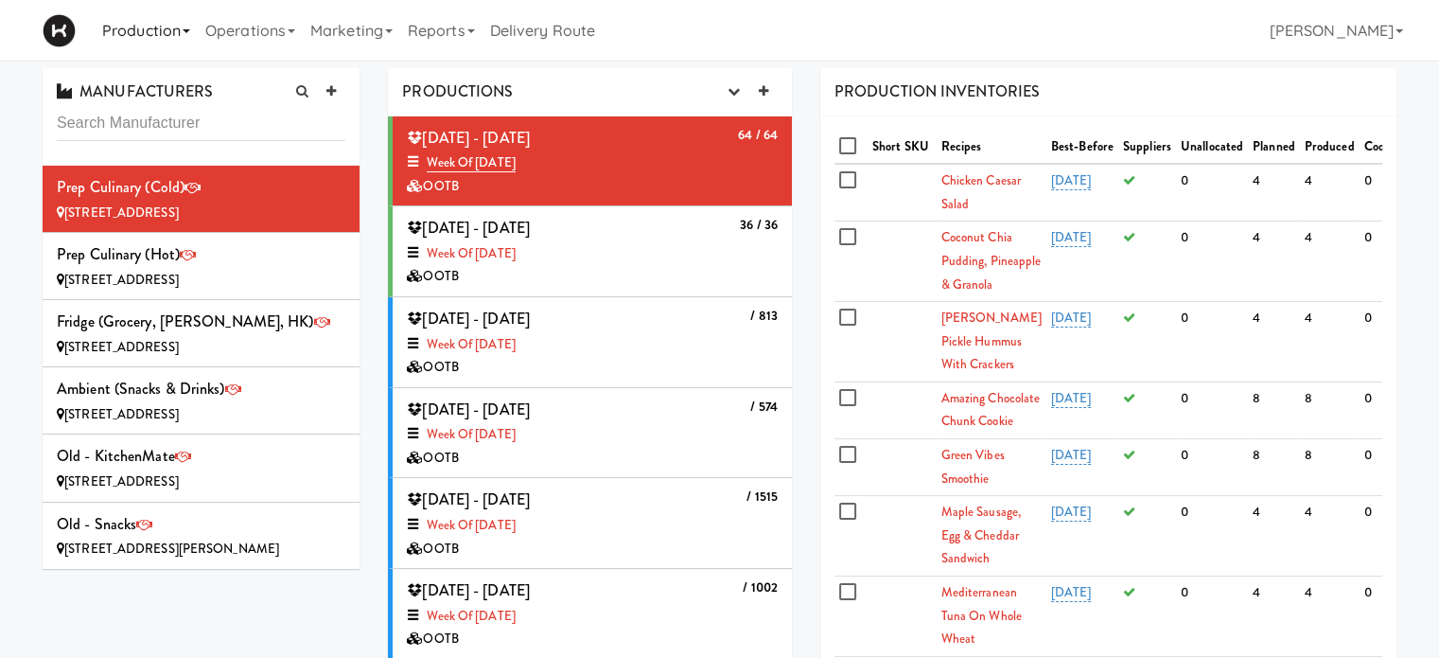
click at [189, 31] on icon at bounding box center [187, 31] width 8 height 4
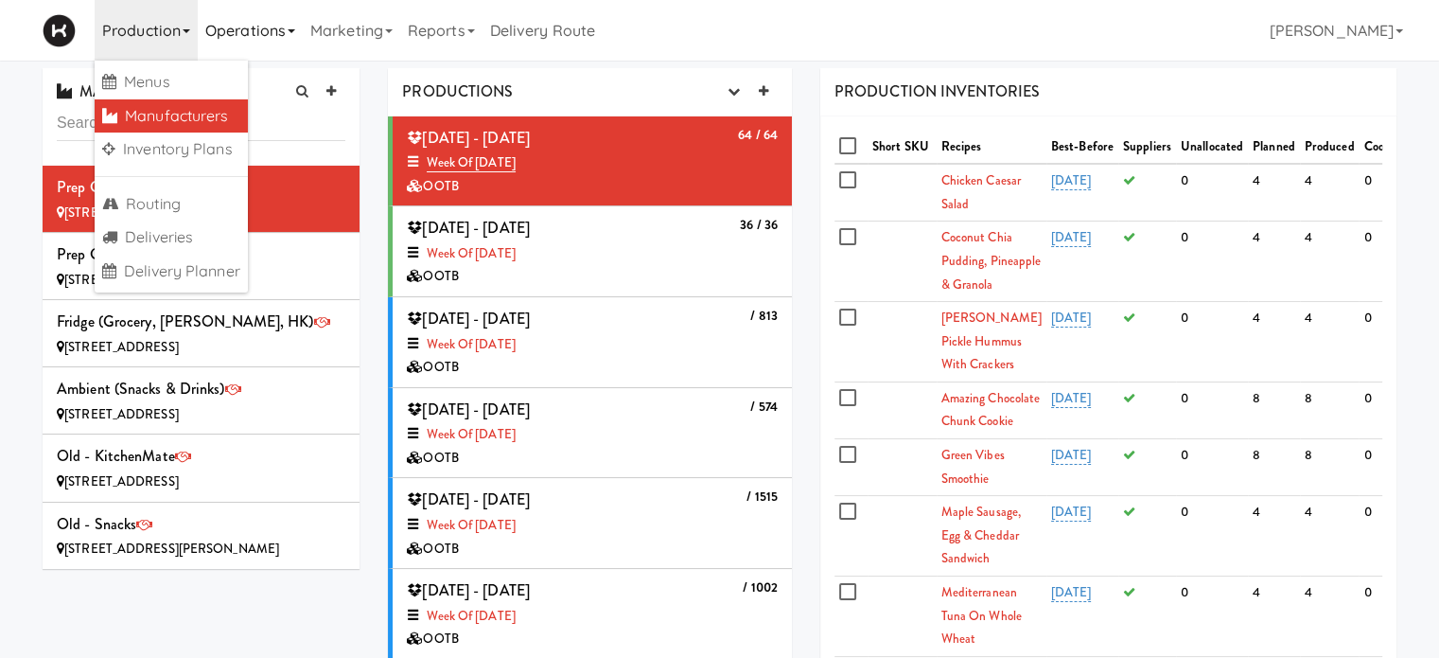
click at [272, 22] on link "Operations" at bounding box center [250, 30] width 105 height 61
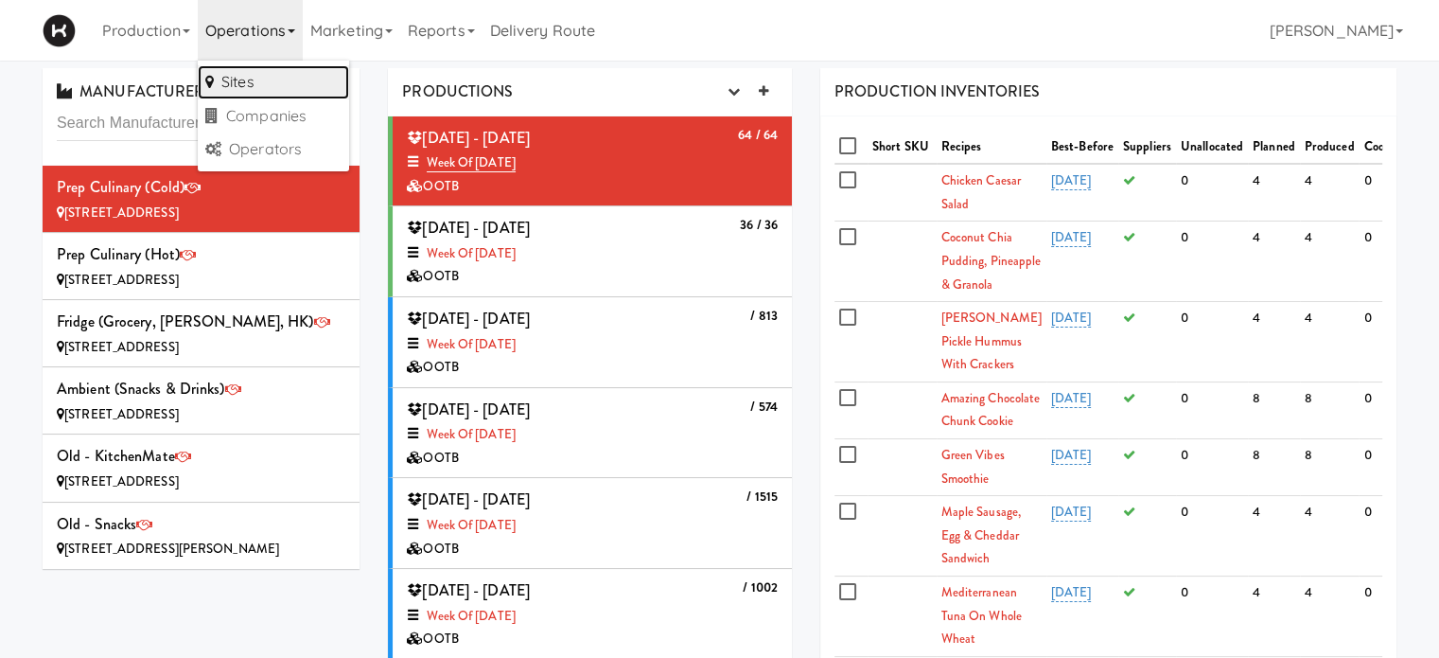
click at [269, 85] on link "Sites" at bounding box center [273, 82] width 151 height 34
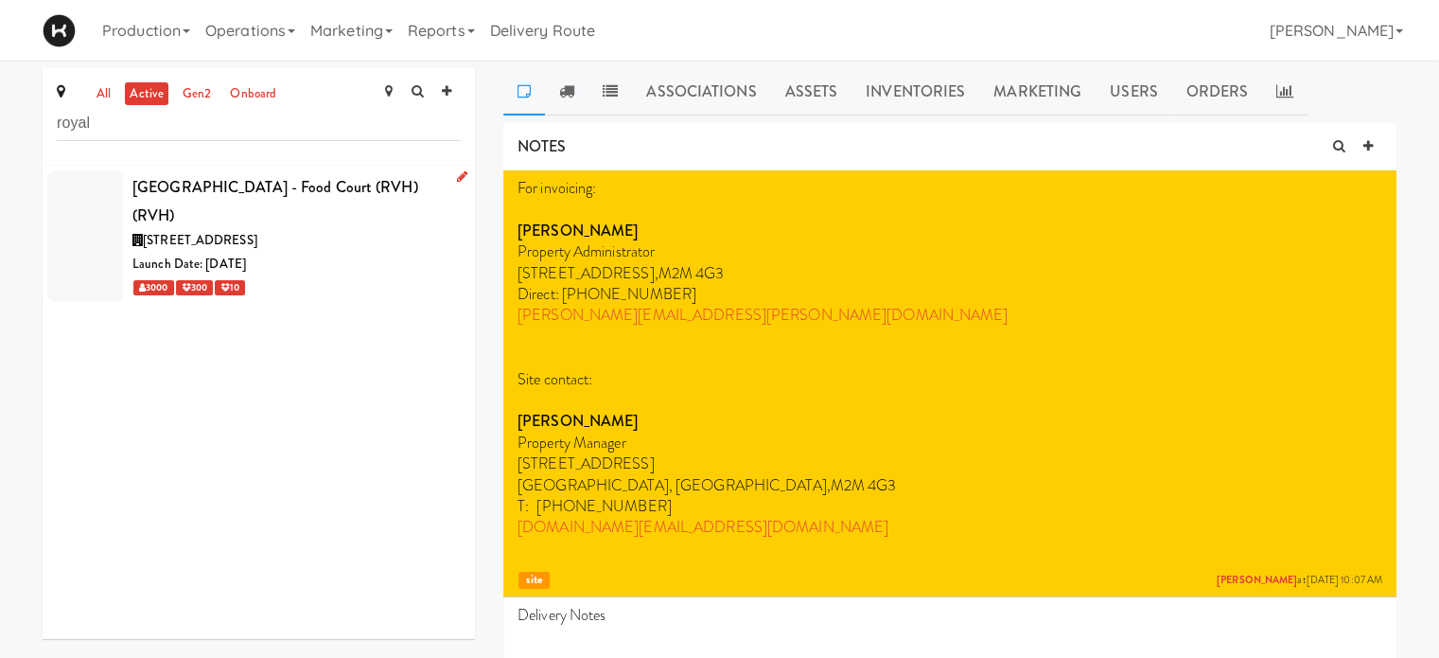
type input "royal"
click at [362, 193] on div "[GEOGRAPHIC_DATA] - Food Court (RVH) (RVH)" at bounding box center [296, 201] width 328 height 56
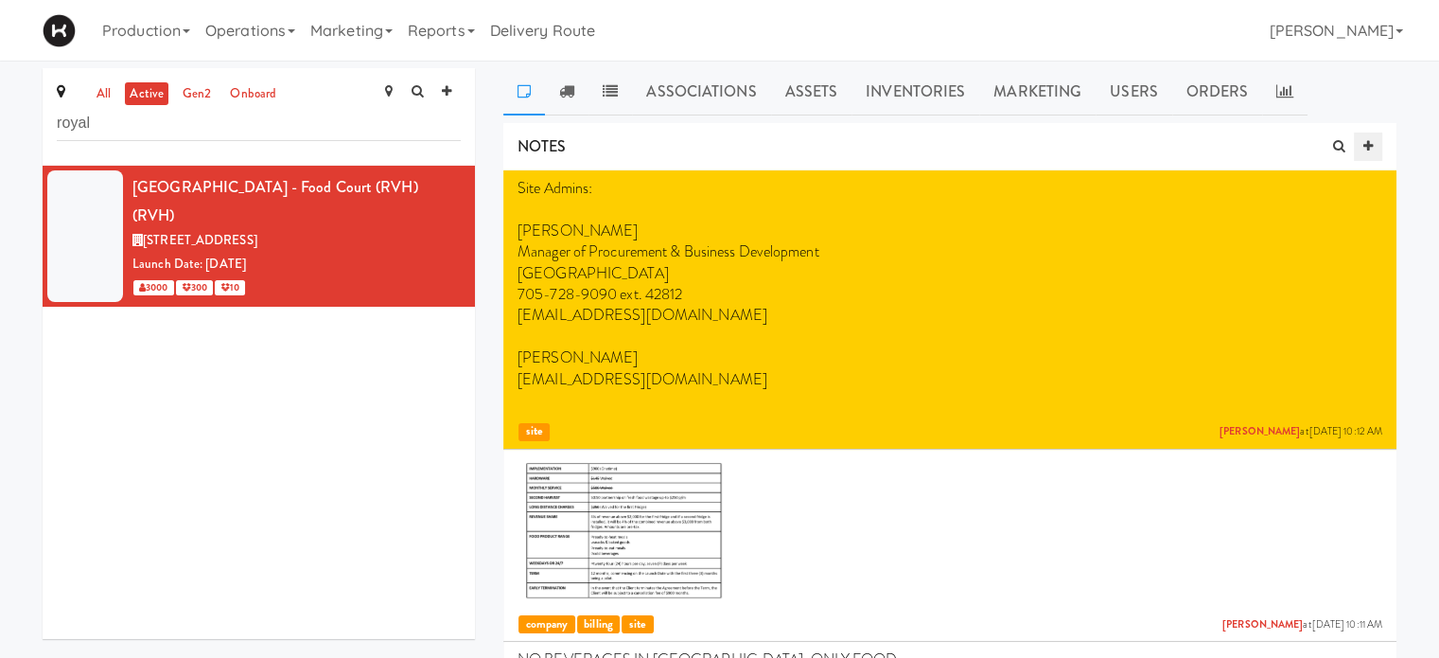
click at [1372, 144] on icon at bounding box center [1367, 146] width 9 height 12
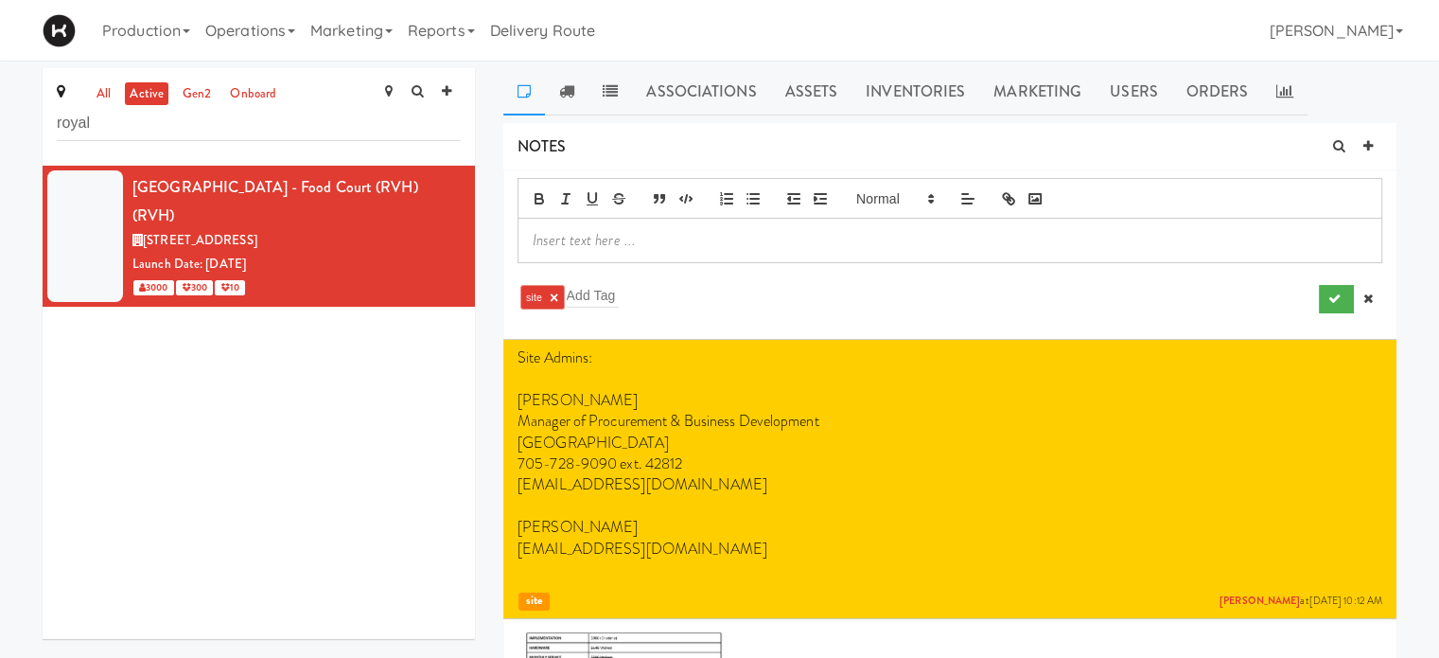
click at [634, 241] on p at bounding box center [950, 240] width 835 height 21
click at [603, 300] on input "text" at bounding box center [593, 295] width 52 height 25
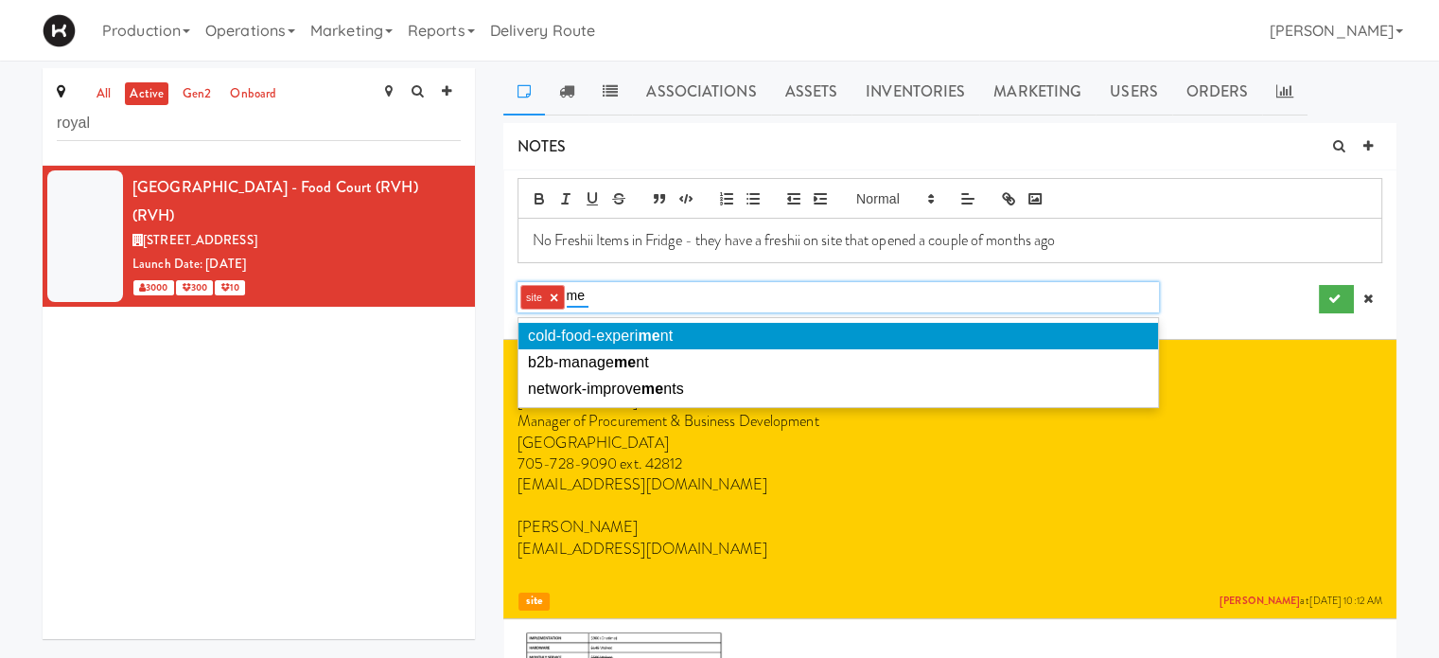
type input "m"
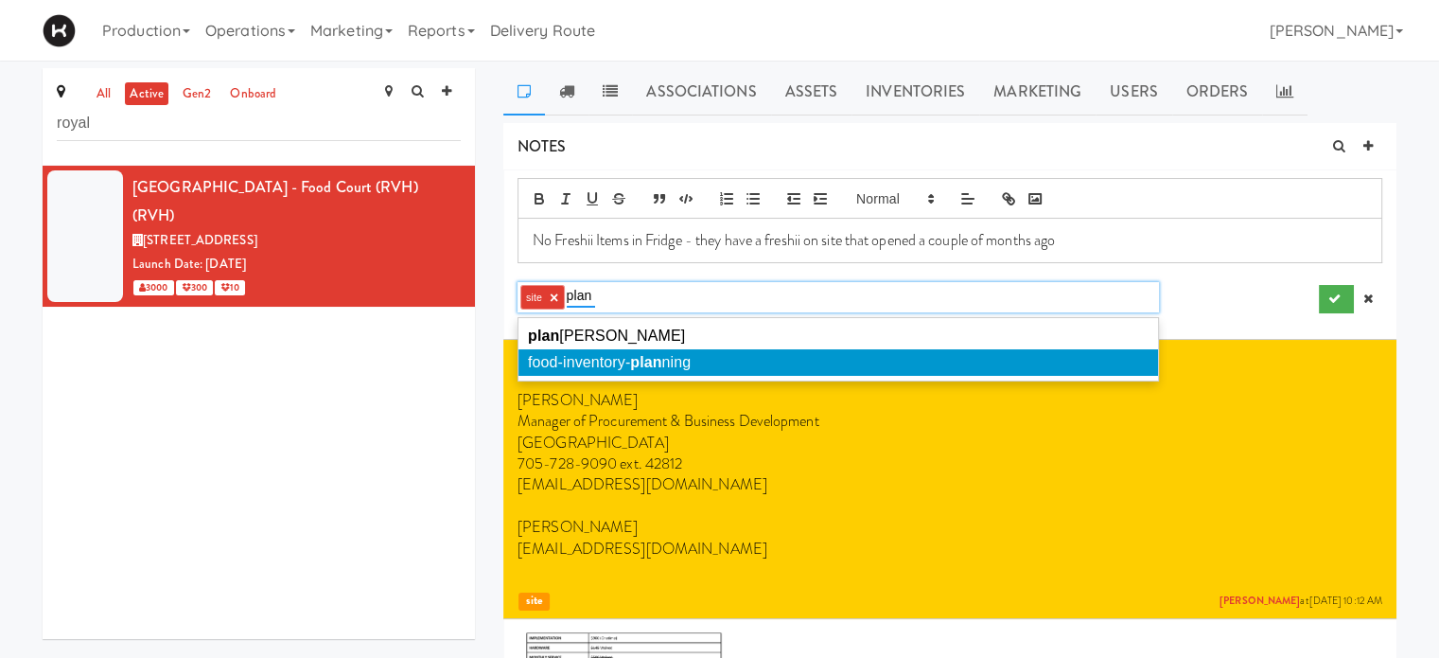
type input "plan"
click at [640, 354] on em "plan" at bounding box center [645, 362] width 31 height 16
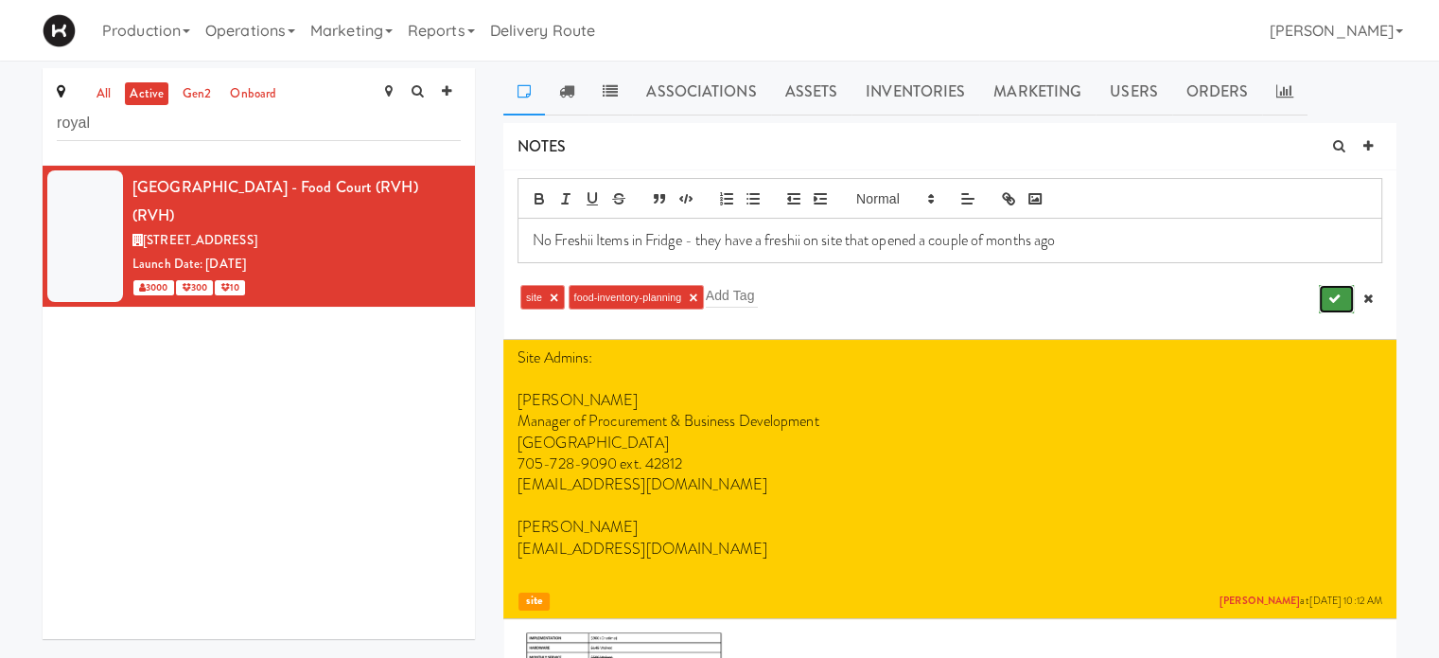
click at [1334, 290] on button "submit" at bounding box center [1336, 299] width 35 height 28
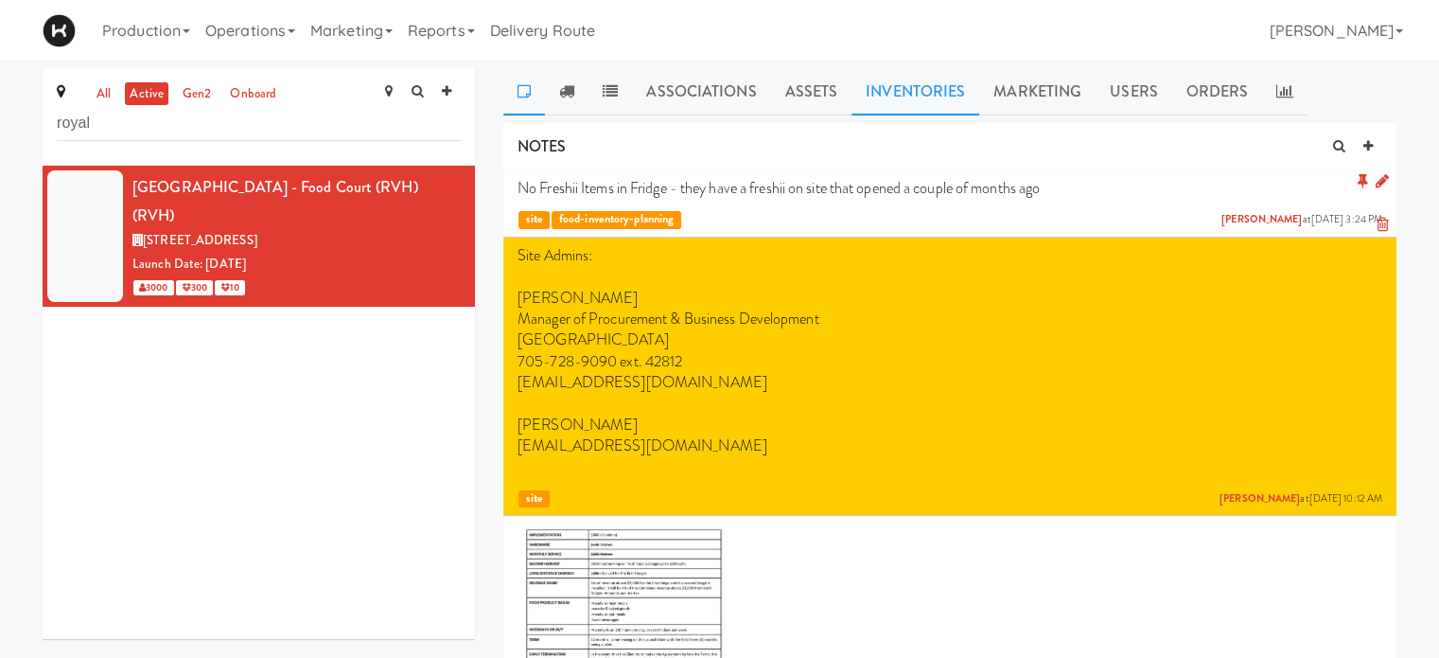
click at [905, 108] on link "Inventories" at bounding box center [916, 91] width 128 height 47
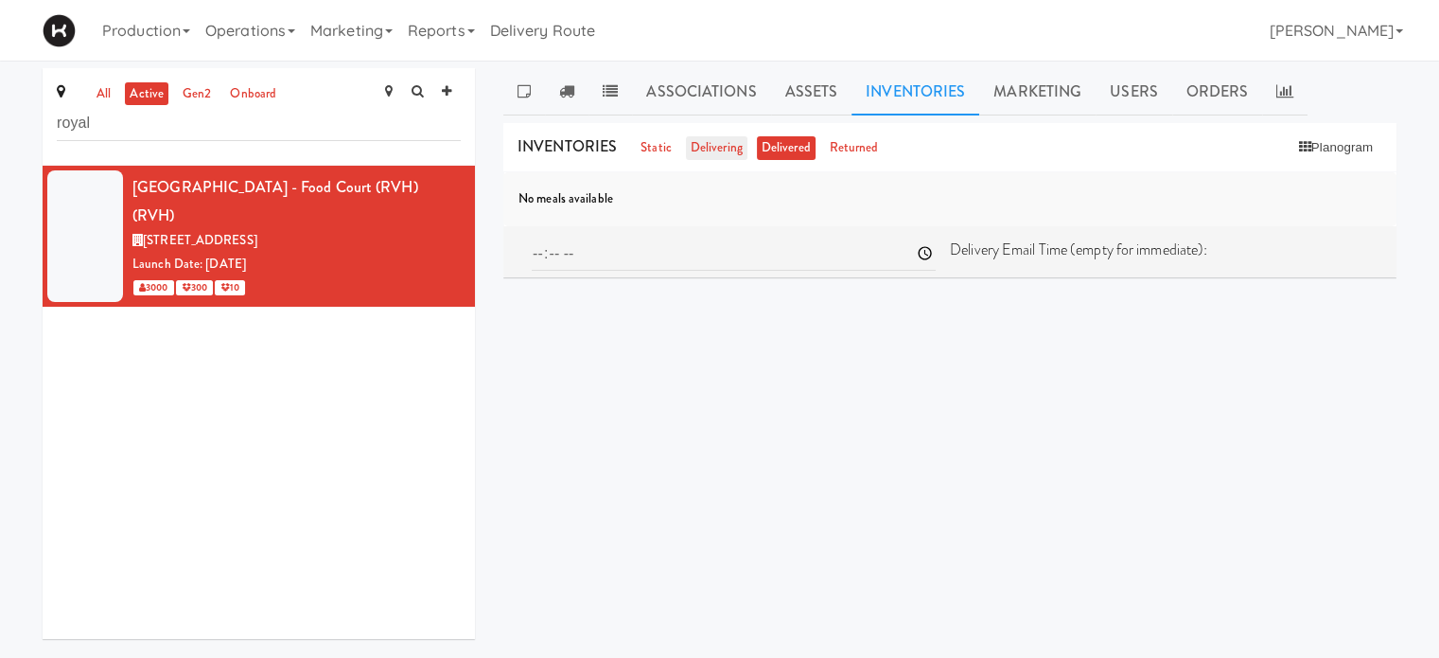
click at [719, 140] on link "delivering" at bounding box center [717, 148] width 62 height 24
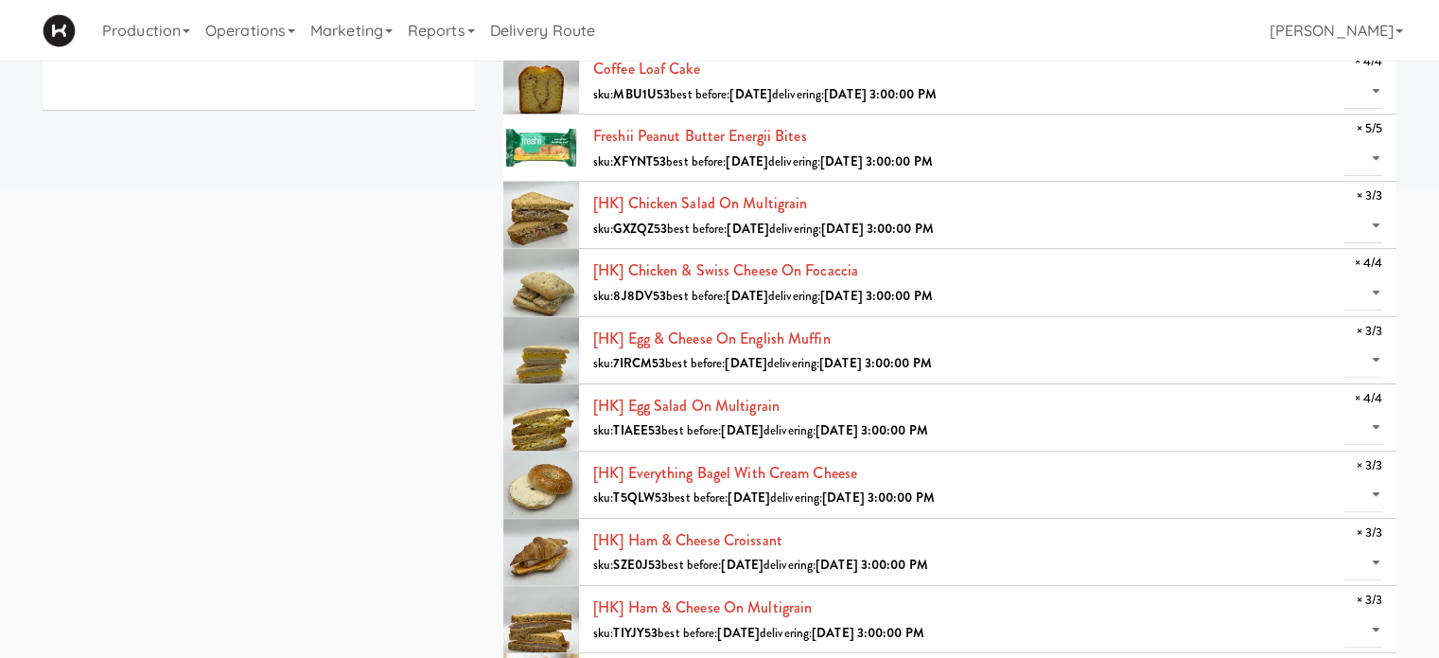
scroll to position [521, 0]
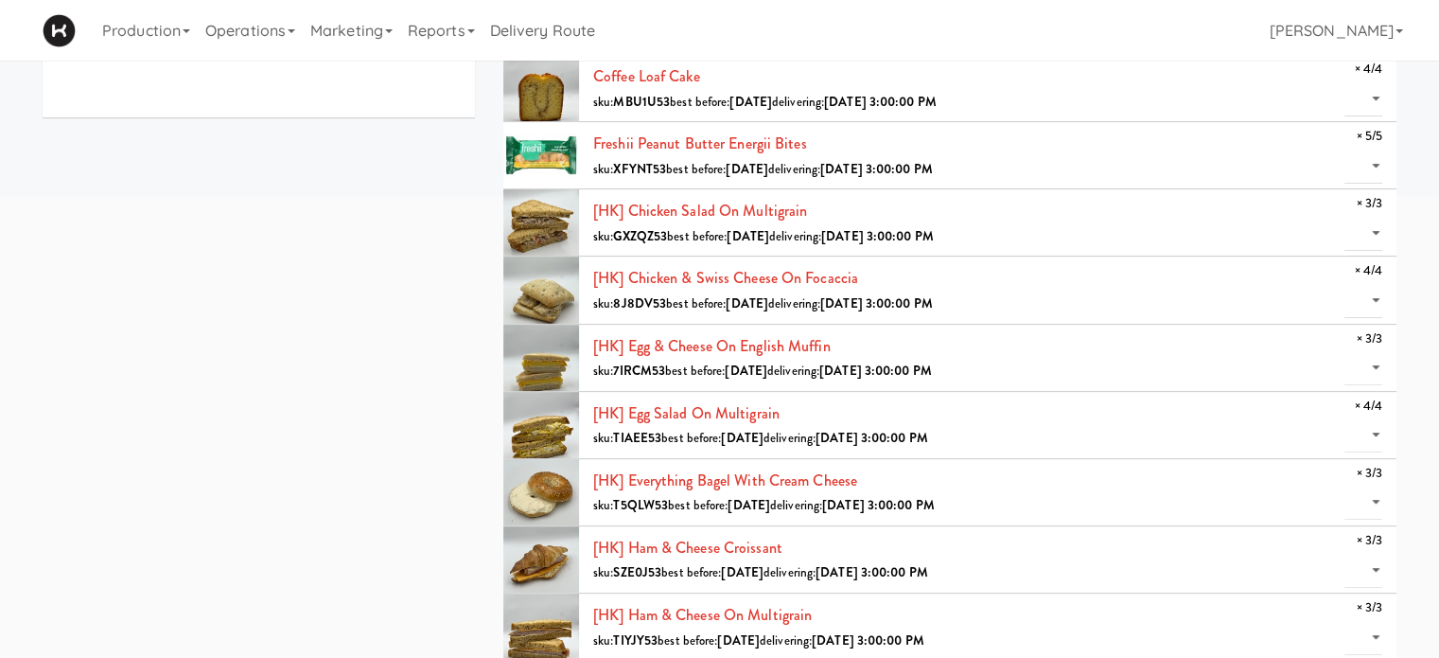
drag, startPoint x: 1432, startPoint y: 351, endPoint x: 1437, endPoint y: 399, distance: 48.5
click at [1437, 399] on div "all active gen2 onboard [GEOGRAPHIC_DATA] - Food Court (RVH) (RVH) [STREET_ADDR…" at bounding box center [719, 473] width 1439 height 1852
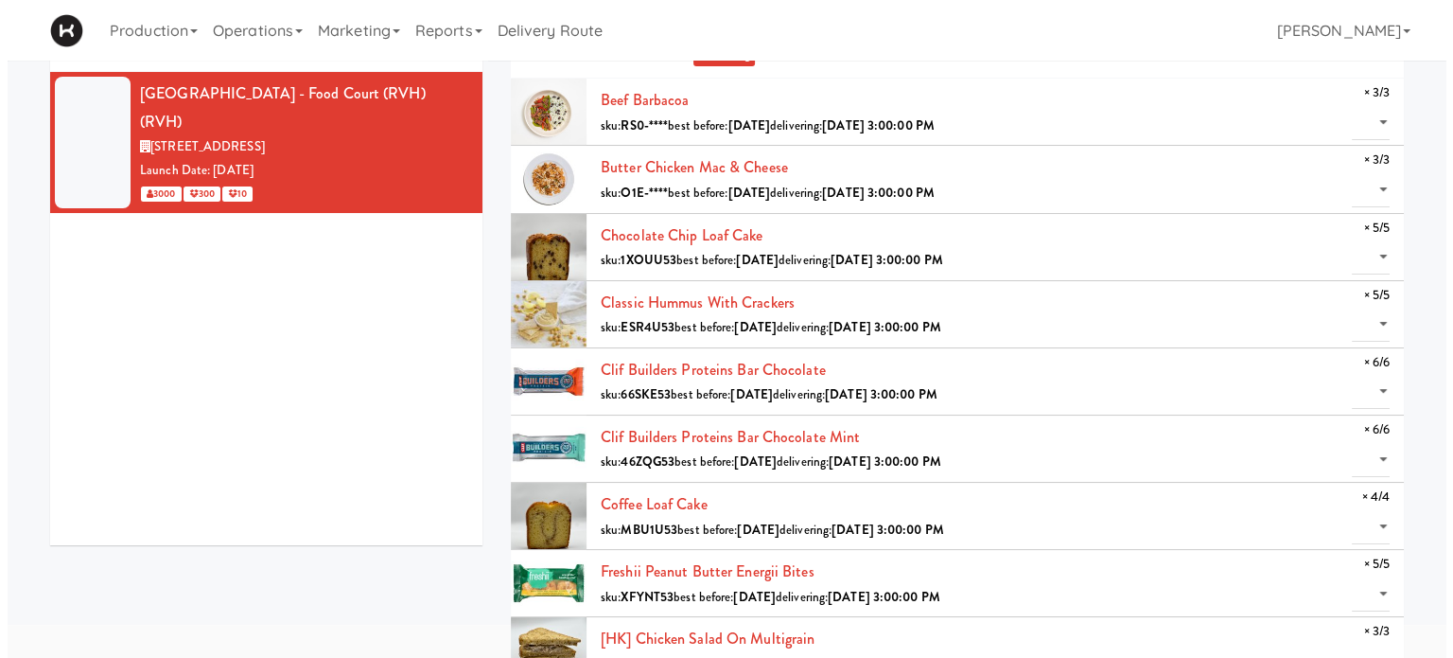
scroll to position [0, 0]
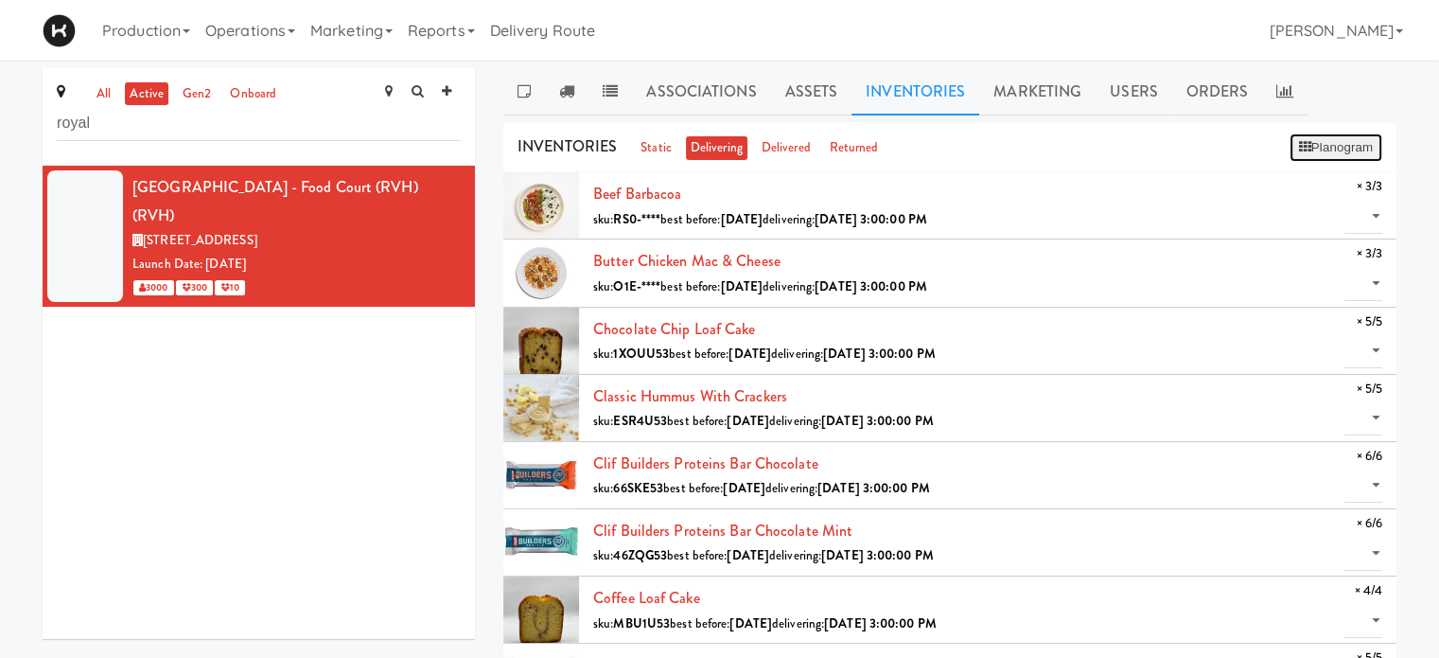
click at [1332, 149] on button "Planogram" at bounding box center [1336, 147] width 93 height 28
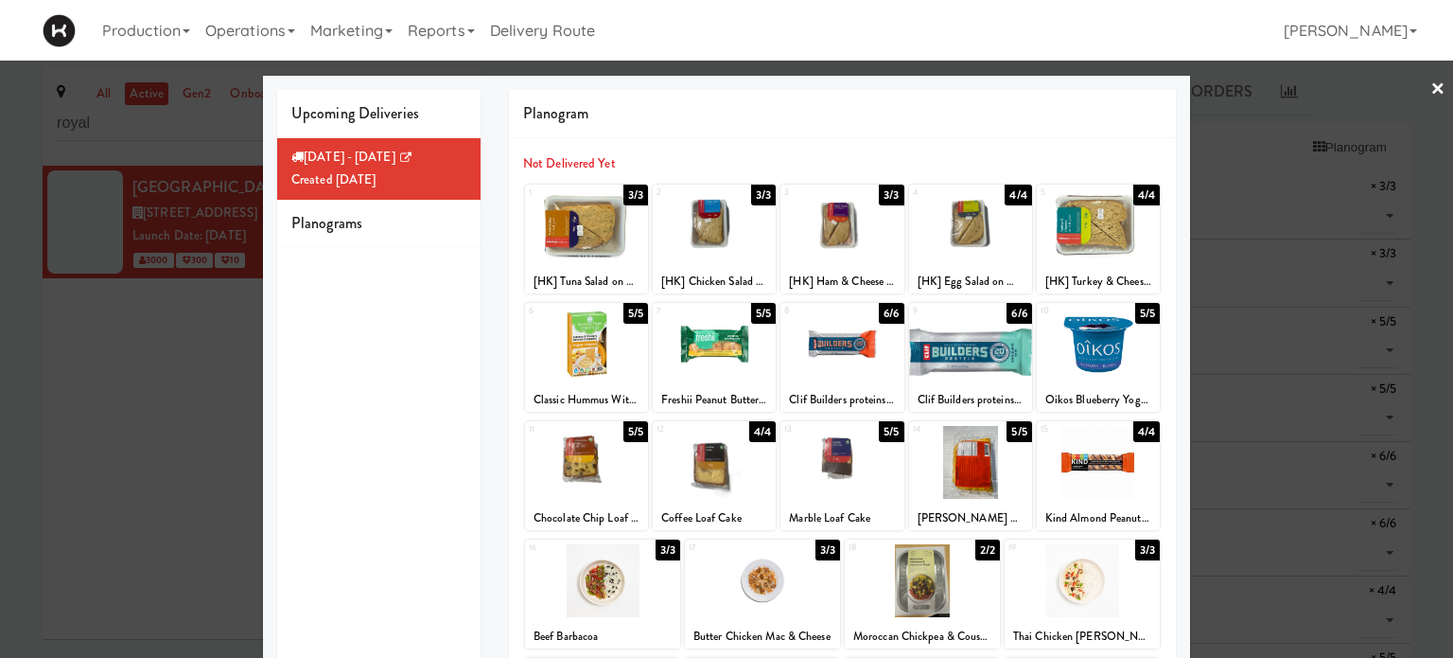
click at [1431, 89] on link "×" at bounding box center [1438, 90] width 15 height 59
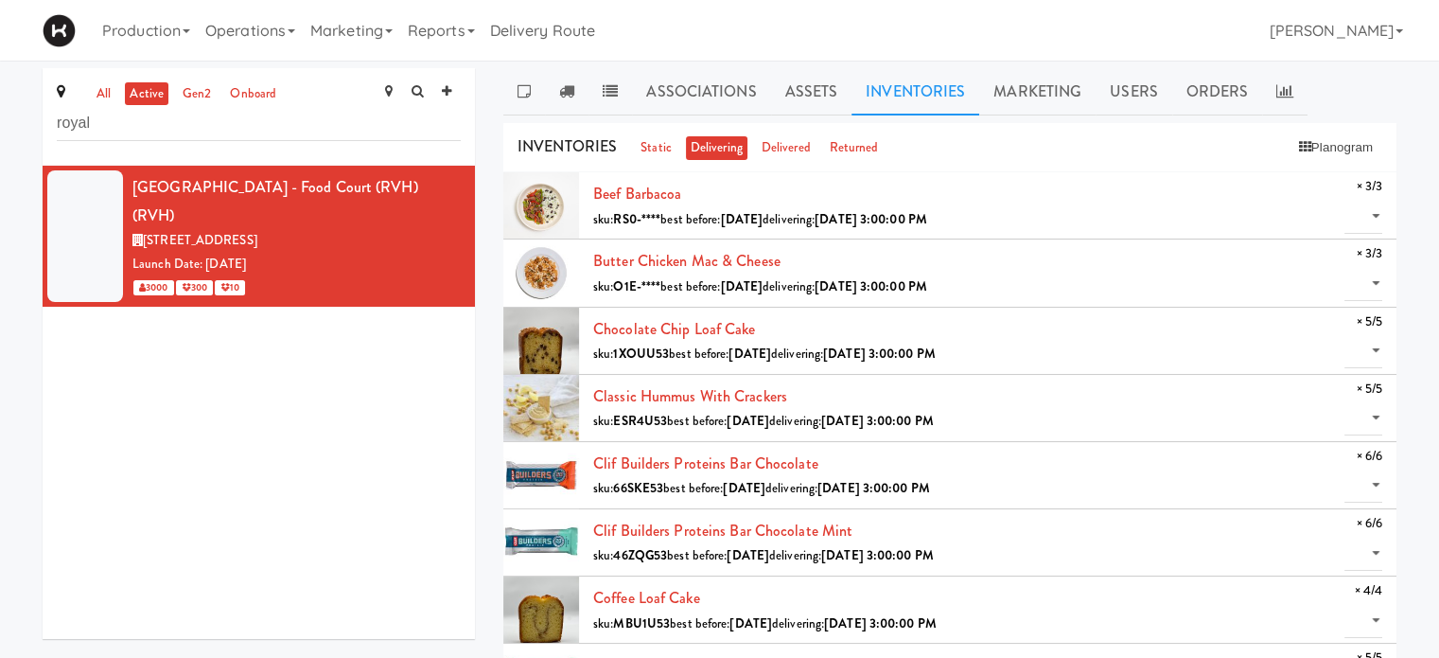
click at [888, 43] on div "Production Menus Manufacturers Inventory Plans Routing Deliveries Delivery Plan…" at bounding box center [720, 30] width 1354 height 61
